Goal: Book appointment/travel/reservation

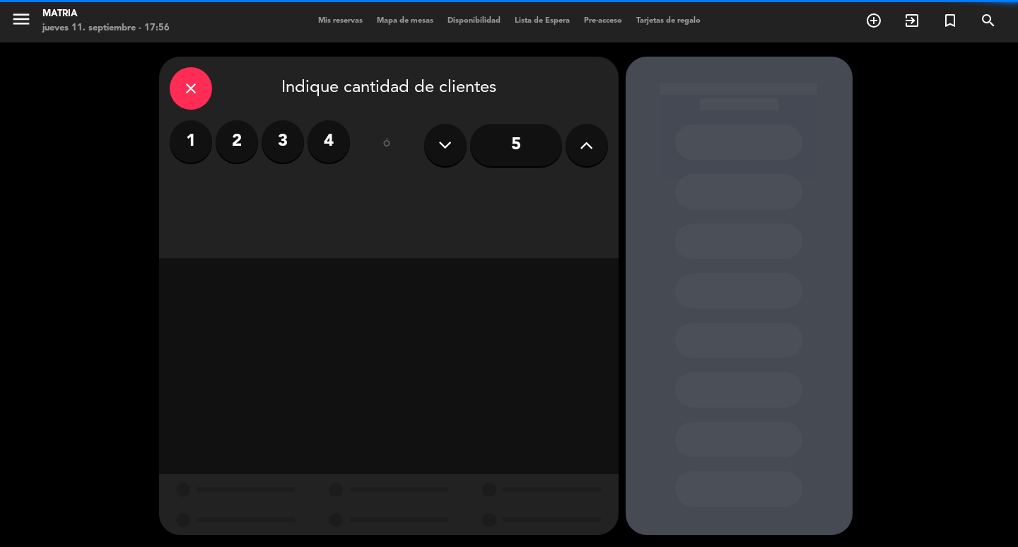
click at [507, 139] on input "5" at bounding box center [516, 145] width 92 height 42
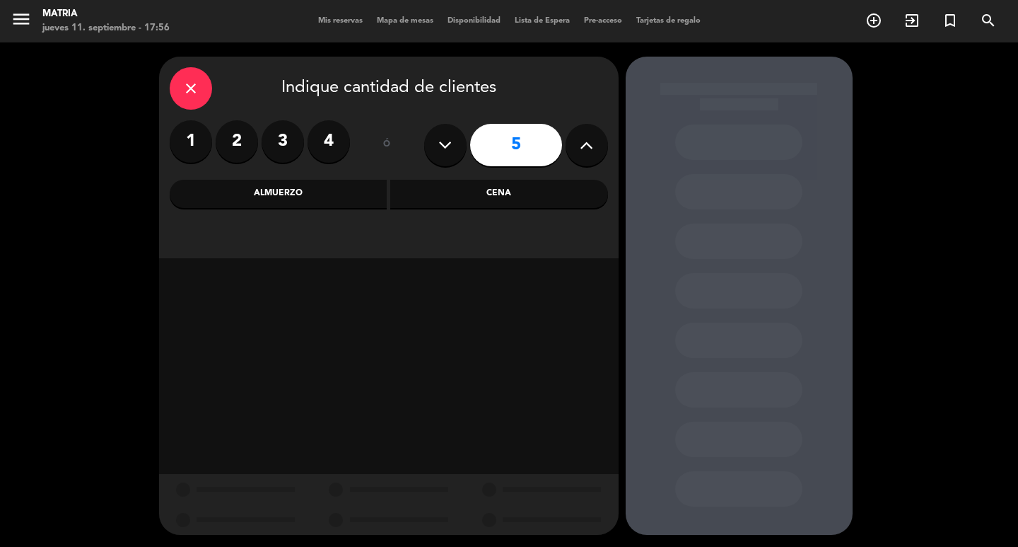
click at [466, 187] on div "Cena" at bounding box center [499, 194] width 218 height 28
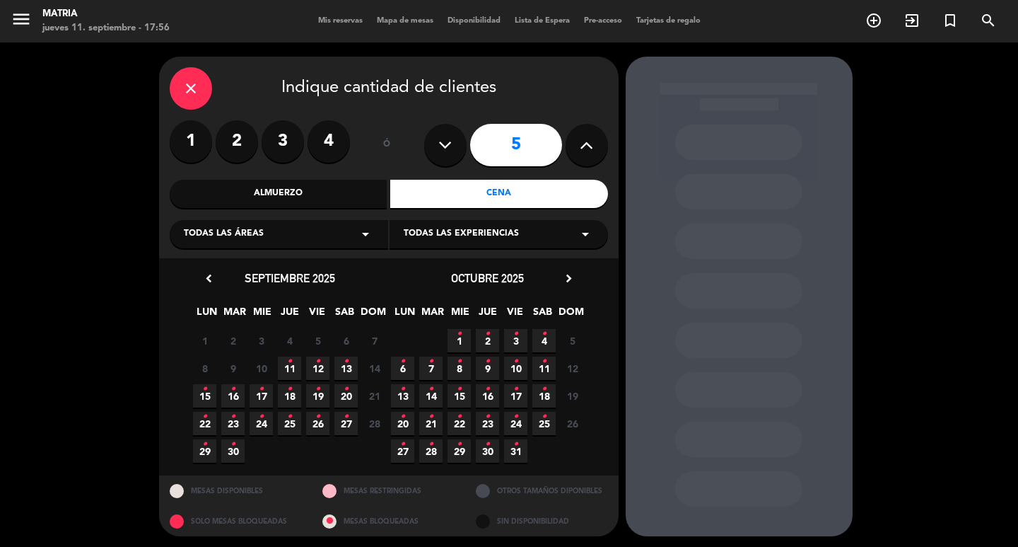
click at [299, 363] on span "11 •" at bounding box center [289, 367] width 23 height 23
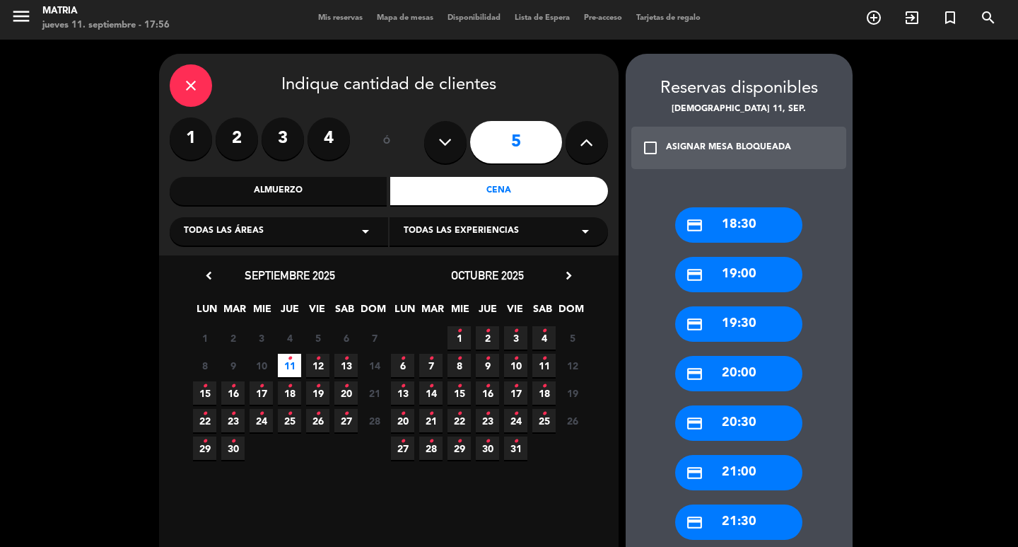
click at [756, 269] on div "credit_card 19:00" at bounding box center [738, 274] width 127 height 35
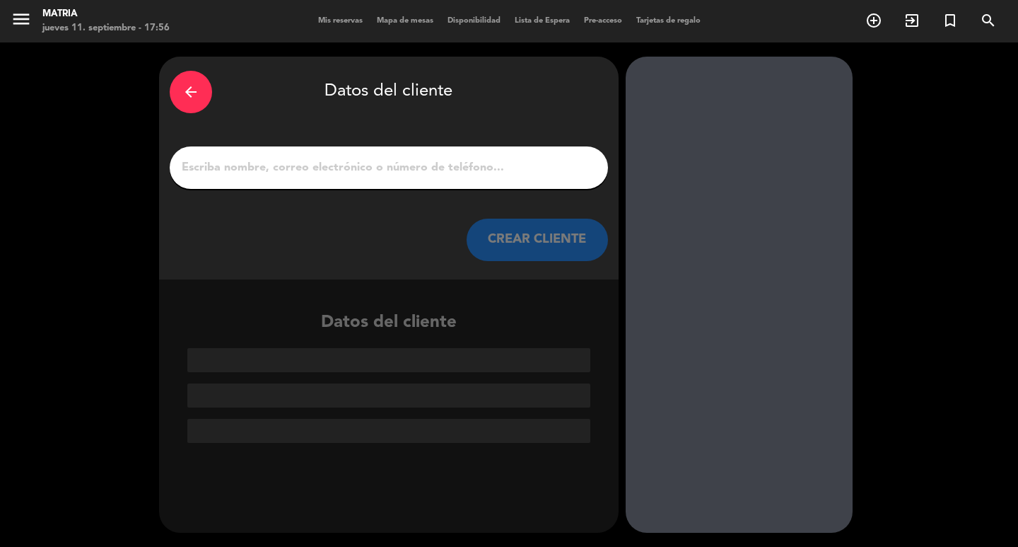
click at [373, 168] on input "1" at bounding box center [388, 168] width 417 height 20
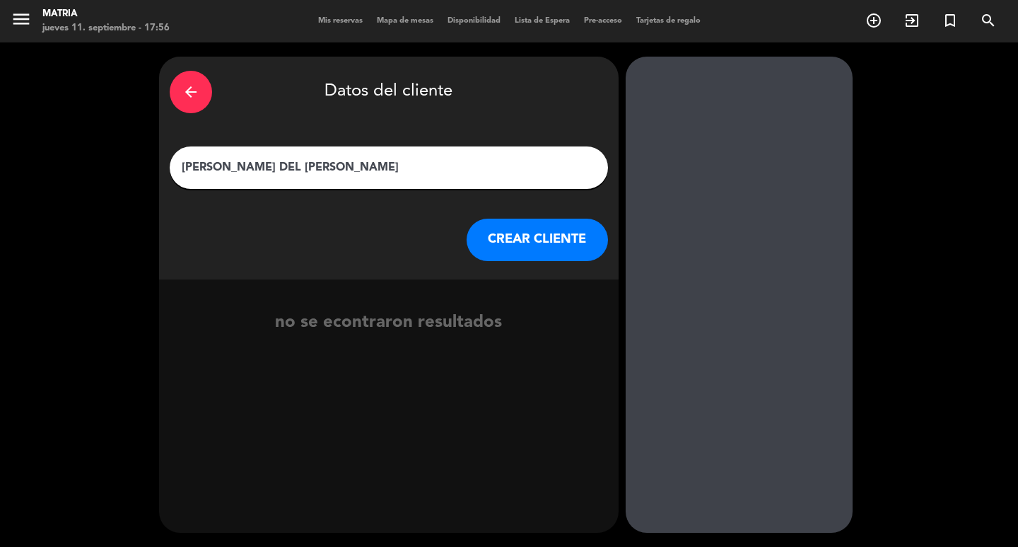
type input "[PERSON_NAME] DEL [PERSON_NAME]"
click at [481, 243] on button "CREAR CLIENTE" at bounding box center [537, 240] width 141 height 42
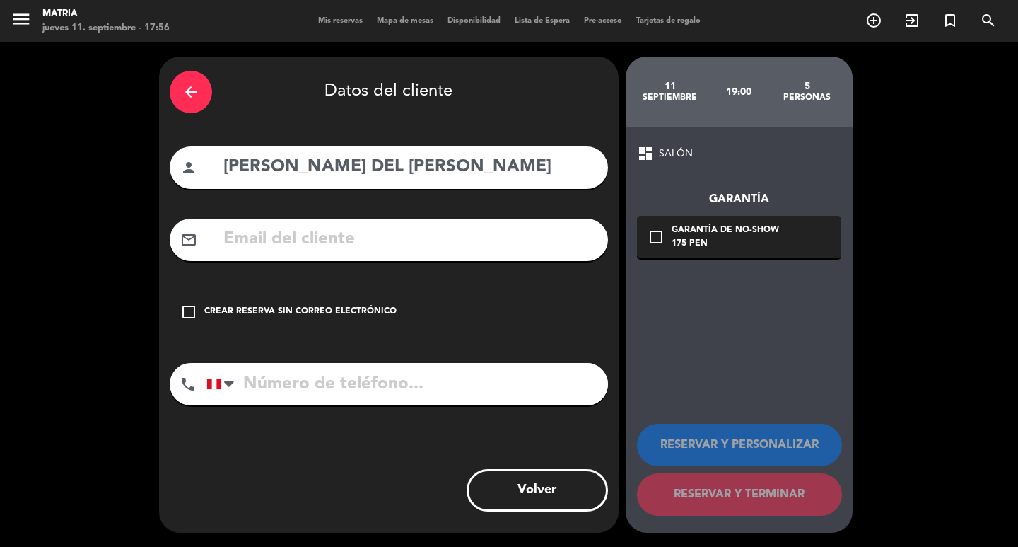
click at [365, 227] on input "text" at bounding box center [409, 239] width 375 height 29
paste input "[EMAIL_ADDRESS][DOMAIN_NAME]"
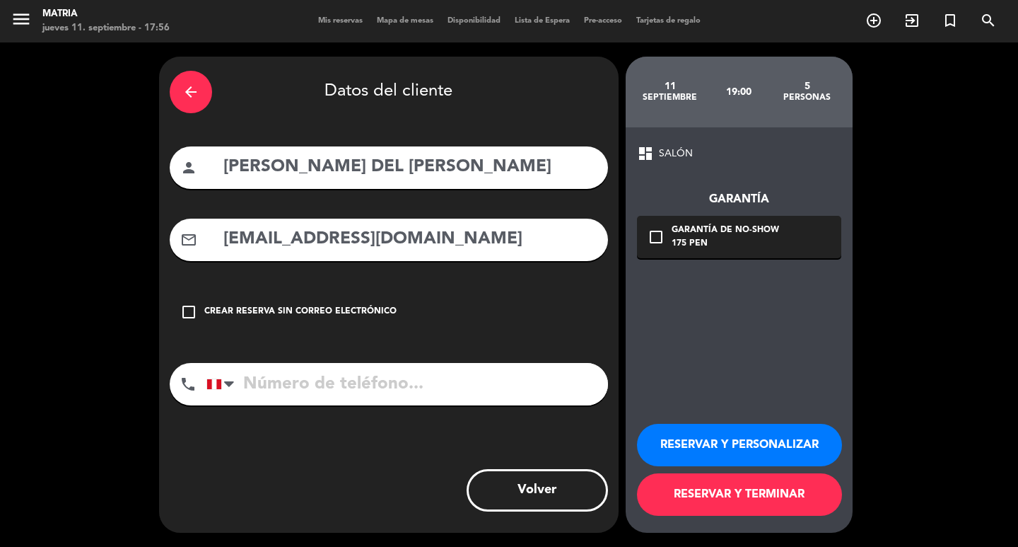
type input "[EMAIL_ADDRESS][DOMAIN_NAME]"
click at [745, 489] on button "RESERVAR Y TERMINAR" at bounding box center [739, 494] width 205 height 42
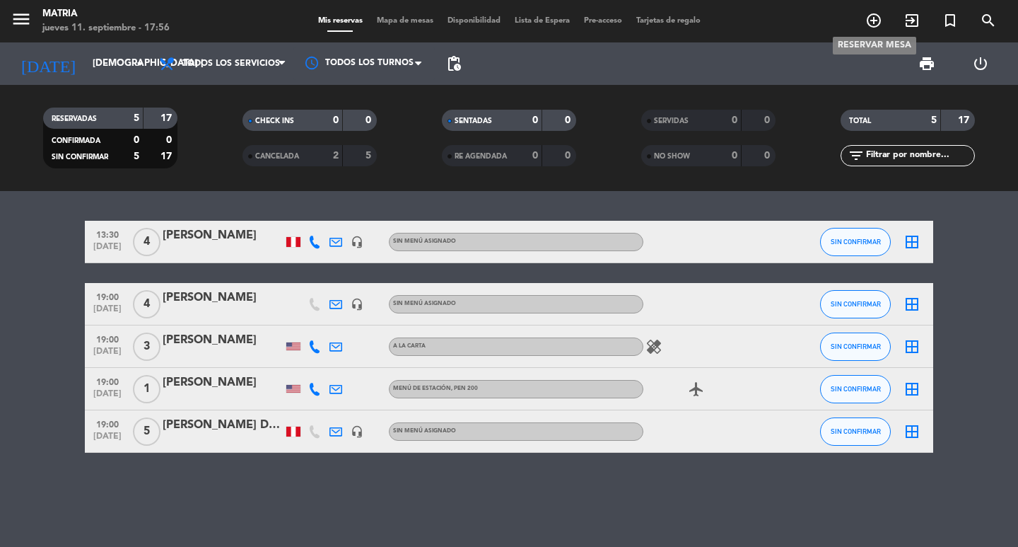
click at [876, 17] on icon "add_circle_outline" at bounding box center [874, 20] width 17 height 17
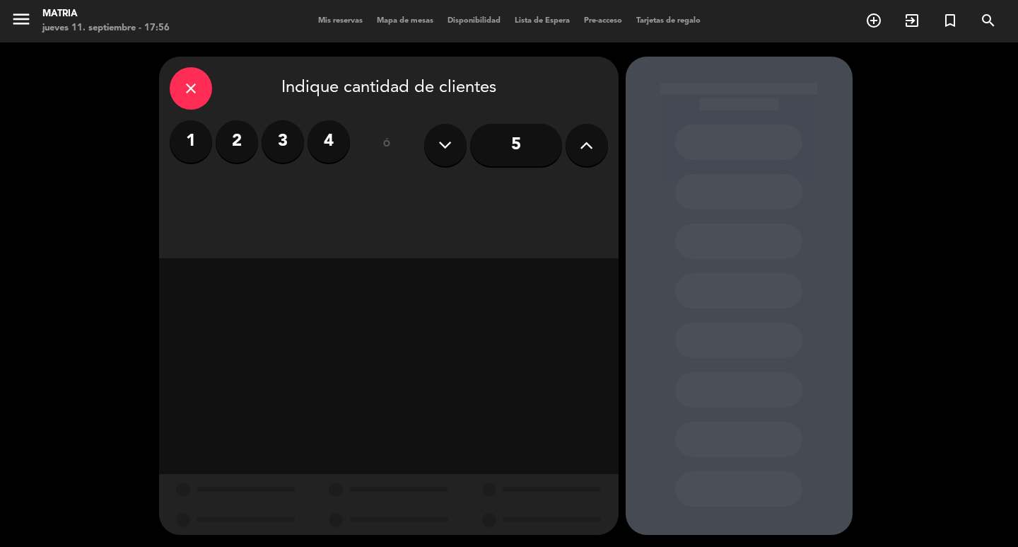
click at [585, 146] on icon at bounding box center [586, 144] width 13 height 21
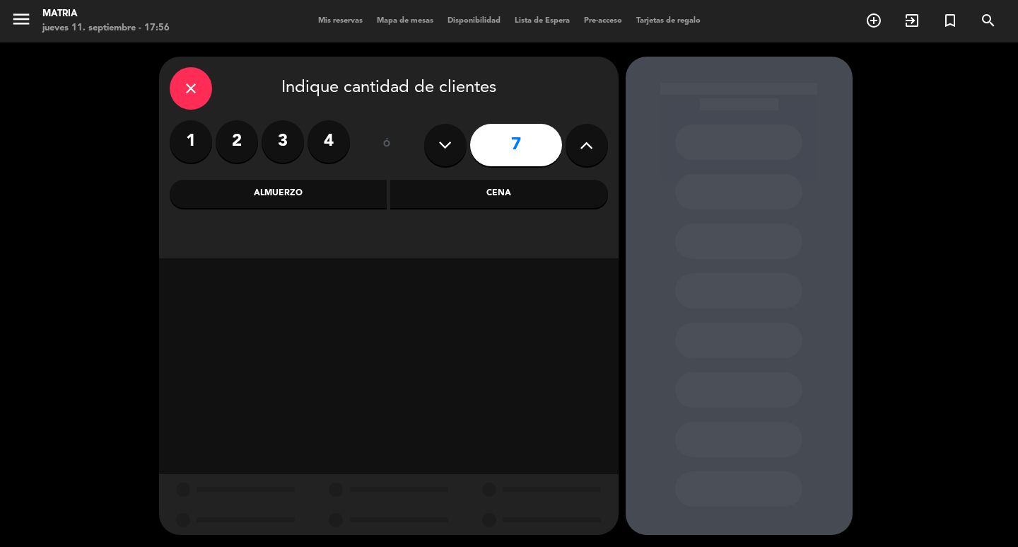
click at [585, 146] on icon at bounding box center [586, 144] width 13 height 21
click at [453, 142] on button at bounding box center [445, 145] width 42 height 42
type input "8"
click at [493, 199] on div "Cena" at bounding box center [499, 194] width 218 height 28
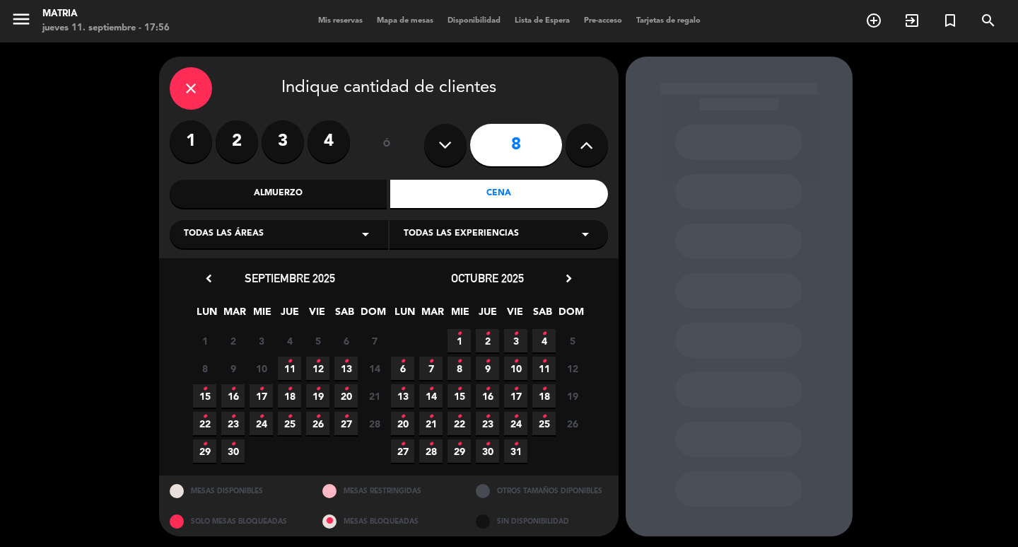
click at [287, 363] on icon "•" at bounding box center [289, 361] width 5 height 23
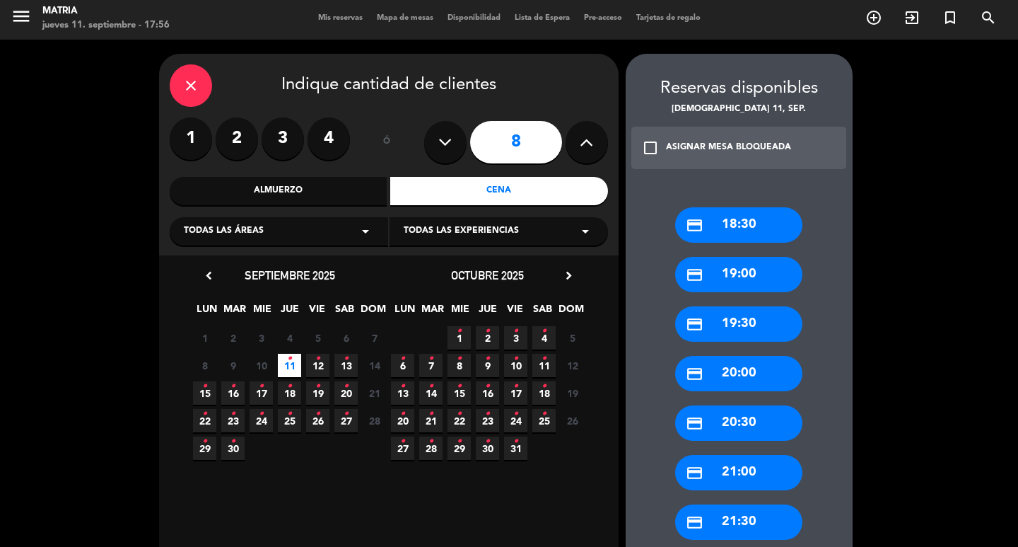
click at [760, 378] on div "credit_card 20:00" at bounding box center [738, 373] width 127 height 35
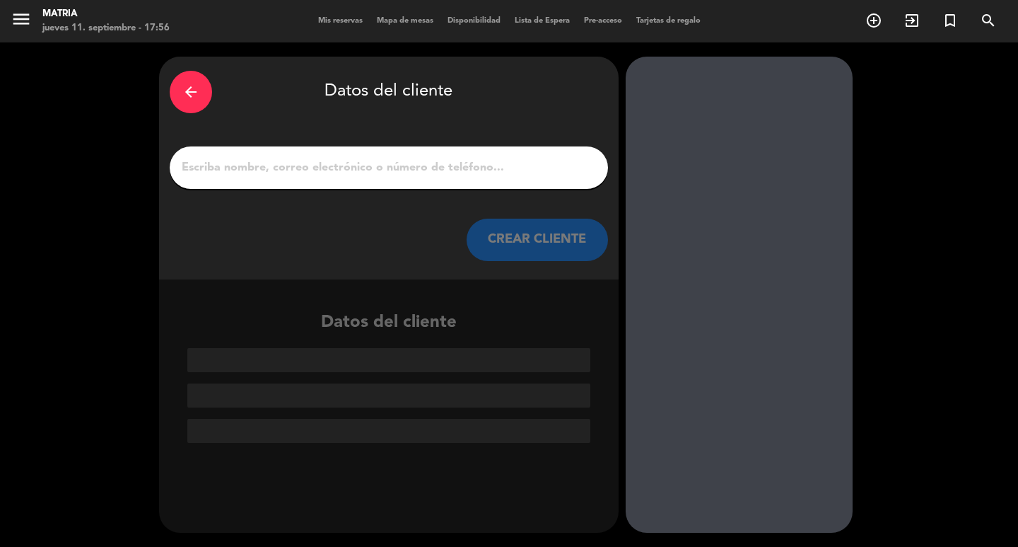
scroll to position [0, 0]
click at [477, 173] on input "1" at bounding box center [388, 168] width 417 height 20
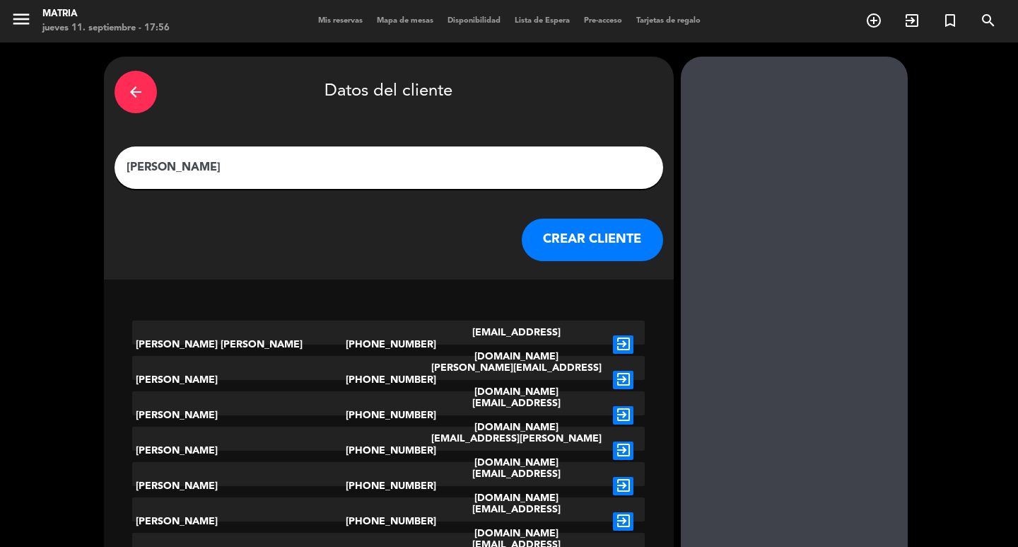
type input "[PERSON_NAME]"
click at [522, 232] on button "CREAR CLIENTE" at bounding box center [592, 240] width 141 height 42
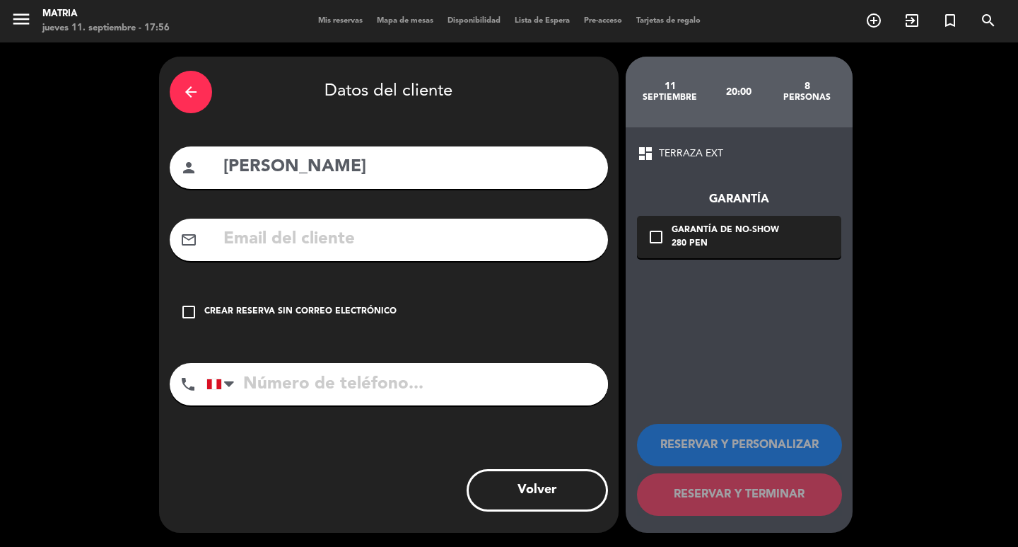
click at [351, 325] on div "check_box_outline_blank Crear reserva sin correo electrónico" at bounding box center [389, 312] width 438 height 42
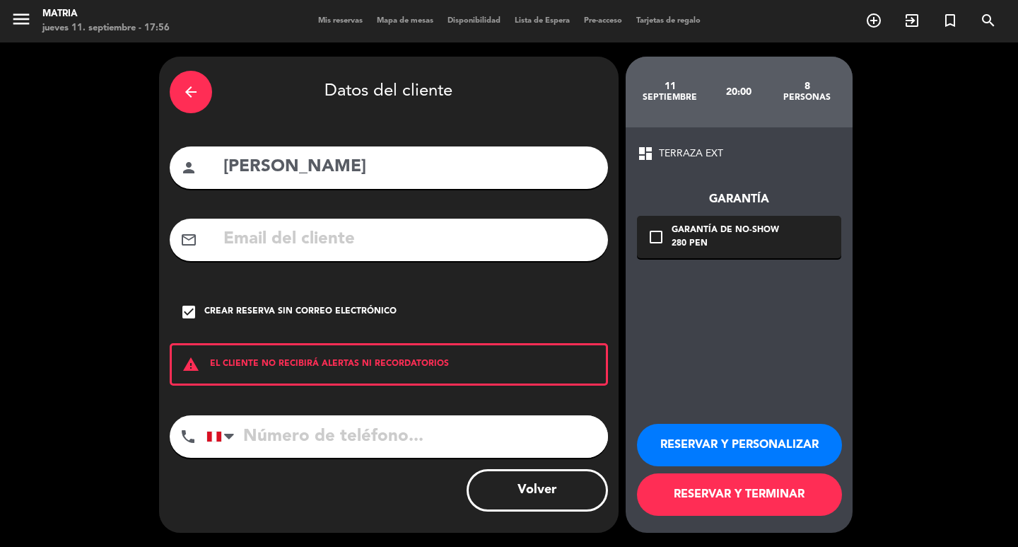
click at [734, 495] on button "RESERVAR Y TERMINAR" at bounding box center [739, 494] width 205 height 42
